Goal: Task Accomplishment & Management: Manage account settings

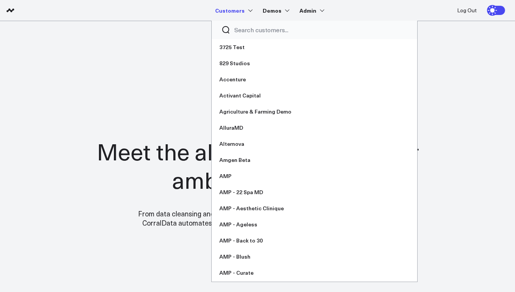
click at [247, 33] on input "Search customers input" at bounding box center [320, 30] width 173 height 8
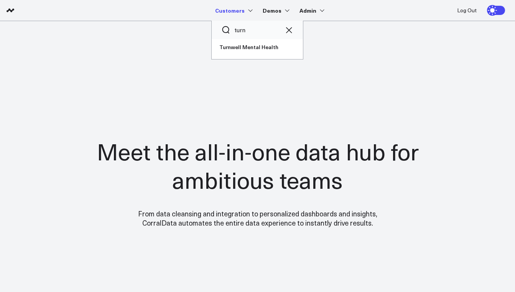
type input "turn"
click at [233, 9] on link "Customers" at bounding box center [233, 10] width 36 height 14
click at [236, 54] on link "Turnwell Mental Health" at bounding box center [257, 47] width 91 height 16
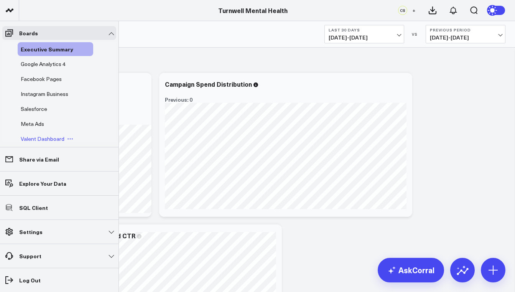
click at [42, 136] on span "Valent Dashboard" at bounding box center [43, 138] width 44 height 7
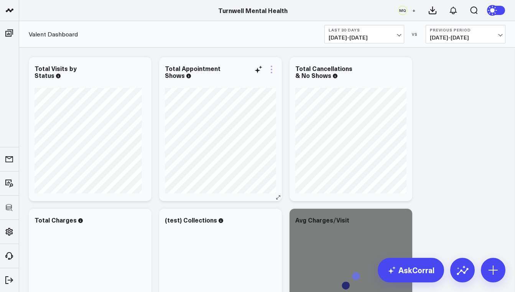
click at [271, 71] on icon at bounding box center [271, 69] width 9 height 9
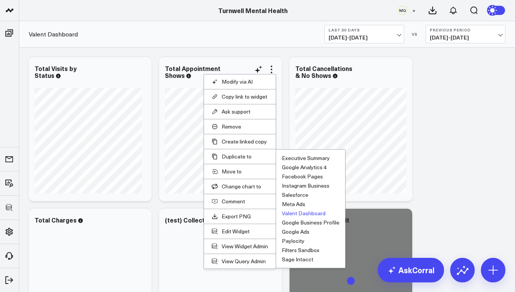
click at [297, 210] on button "Valent Dashboard" at bounding box center [304, 212] width 44 height 5
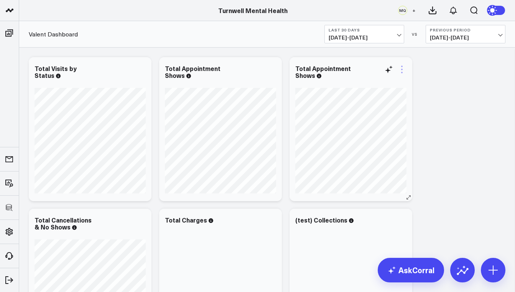
click at [403, 73] on icon at bounding box center [401, 69] width 9 height 9
click at [0, 0] on li "Edit Widget" at bounding box center [0, 0] width 0 height 0
click at [404, 68] on icon at bounding box center [401, 69] width 9 height 9
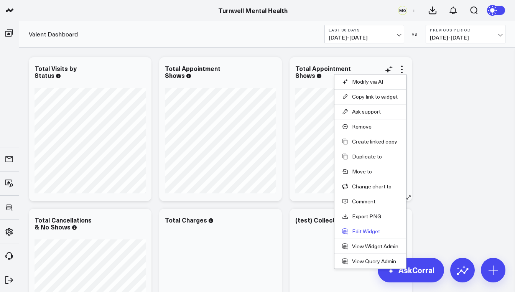
click at [360, 231] on button "Edit Widget" at bounding box center [370, 231] width 56 height 7
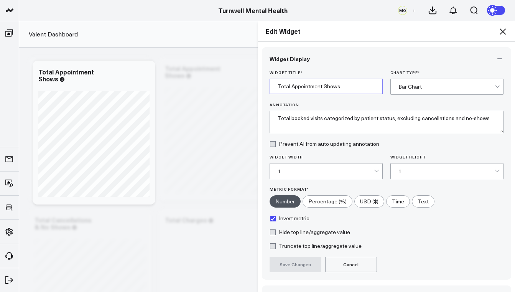
click at [342, 88] on input "Total Appointment Shows" at bounding box center [326, 86] width 113 height 15
type input "Total Appointment Shows %"
click at [305, 262] on button "Save Changes" at bounding box center [296, 263] width 52 height 15
click at [400, 120] on textarea "Total booked visits categorized by patient status, excluding cancellations and …" at bounding box center [387, 122] width 234 height 22
drag, startPoint x: 416, startPoint y: 120, endPoint x: 390, endPoint y: 121, distance: 25.3
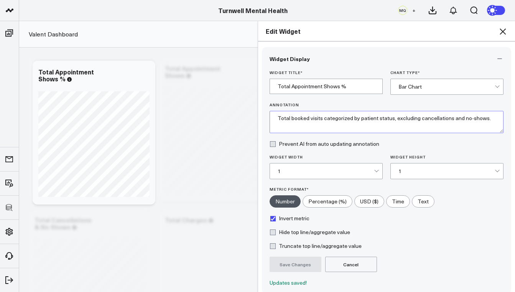
click at [391, 121] on textarea "Total booked visits categorized by patient status, excluding cancellations and …" at bounding box center [387, 122] width 234 height 22
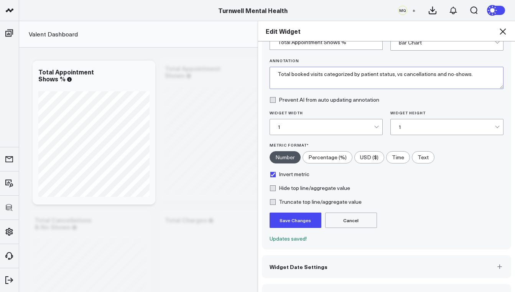
scroll to position [54, 0]
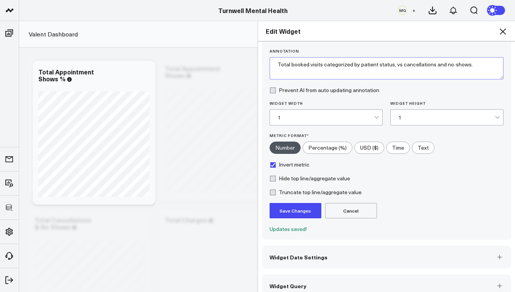
type textarea "Total booked visits categorized by patient status, vs cancellations and no-show…"
click at [305, 214] on button "Save Changes" at bounding box center [296, 210] width 52 height 15
click at [330, 148] on label "Percentage (%)" at bounding box center [327, 147] width 50 height 12
click at [330, 148] on input"] "Percentage (%)" at bounding box center [327, 148] width 49 height 12
radio input"] "true"
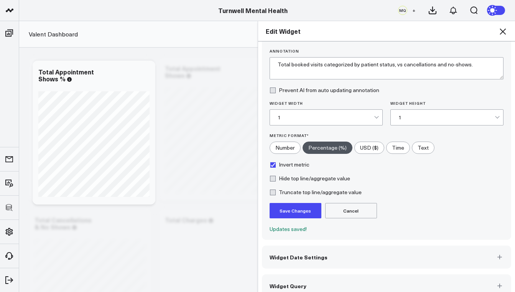
scroll to position [64, 0]
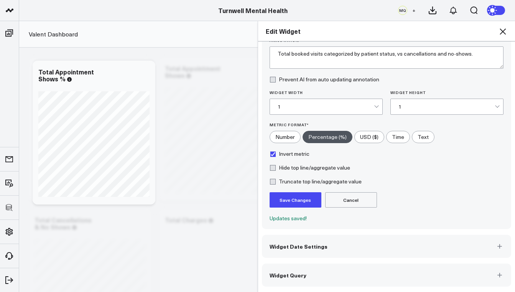
click at [296, 201] on button "Save Changes" at bounding box center [296, 199] width 52 height 15
click at [309, 275] on button "Widget Query" at bounding box center [387, 274] width 250 height 23
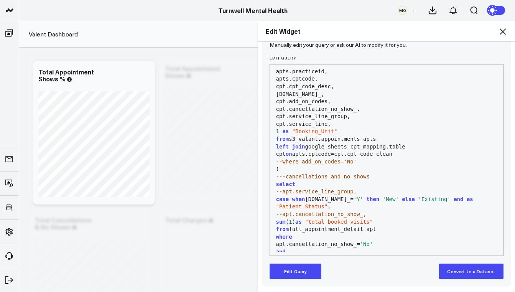
scroll to position [111, 0]
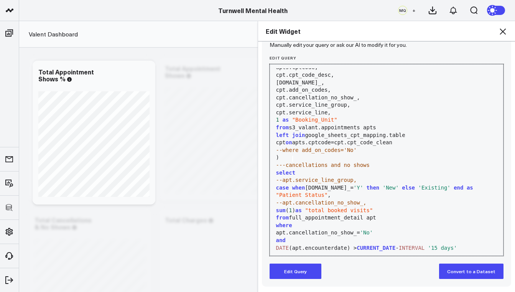
click at [290, 161] on div "---cancellations and no shows" at bounding box center [387, 165] width 226 height 8
click at [274, 161] on div "---cancellations and no shows" at bounding box center [387, 165] width 226 height 8
click at [296, 274] on button "Edit Query" at bounding box center [296, 270] width 52 height 15
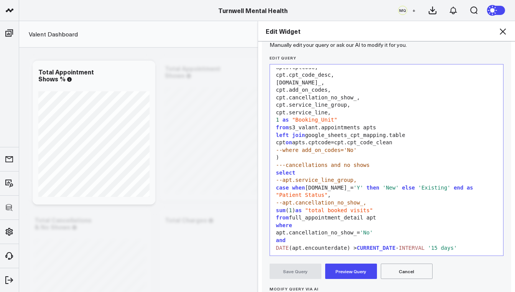
click at [276, 169] on span "select" at bounding box center [286, 172] width 20 height 6
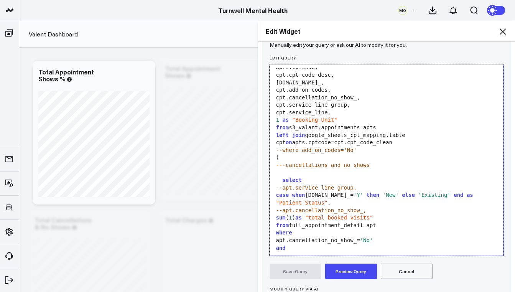
click at [290, 162] on div "---cancellations and no shows" at bounding box center [387, 165] width 226 height 8
click at [283, 169] on div at bounding box center [387, 173] width 226 height 8
click at [277, 169] on div at bounding box center [387, 173] width 226 height 8
click at [279, 176] on div "select" at bounding box center [387, 180] width 226 height 8
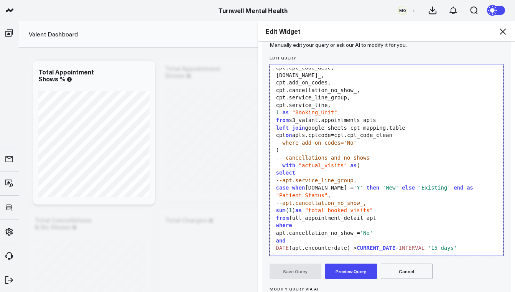
scroll to position [120, 0]
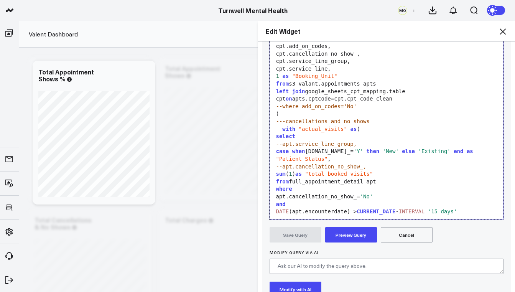
click at [312, 215] on div "group by 1" at bounding box center [387, 219] width 226 height 8
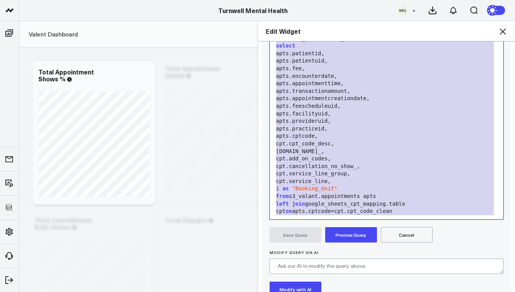
scroll to position [0, 0]
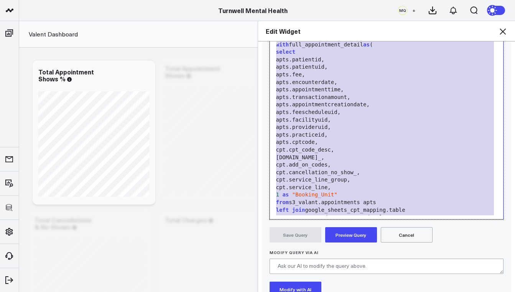
drag, startPoint x: 283, startPoint y: 205, endPoint x: 271, endPoint y: 43, distance: 162.7
click at [274, 43] on div "---full detail list with full_appointment_detail as ( select apts.patientid, ap…" at bounding box center [387, 195] width 226 height 326
copy div "with full_appointment_detail as ( select apts.patientid, apts.patientuid, apts.…"
